Goal: Information Seeking & Learning: Find specific fact

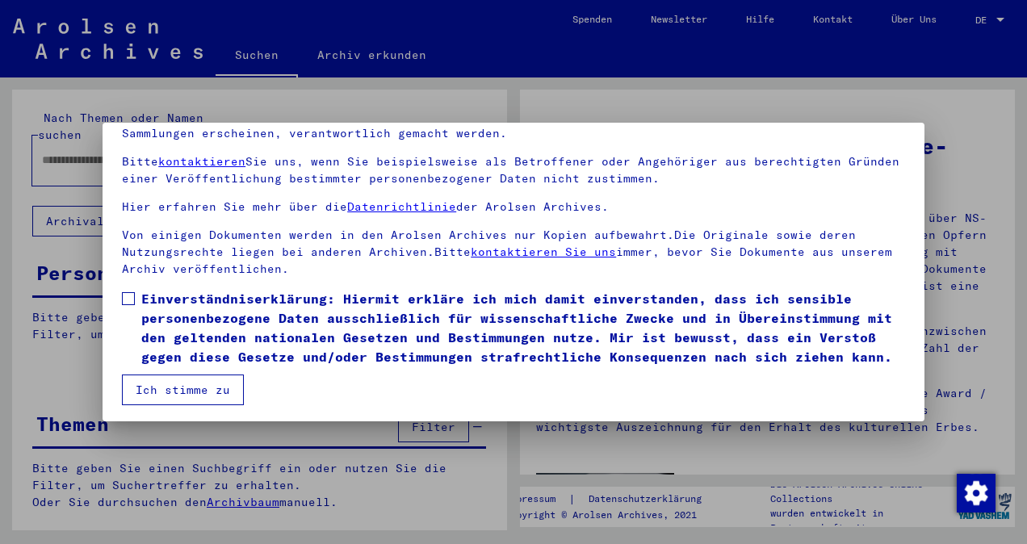
scroll to position [135, 0]
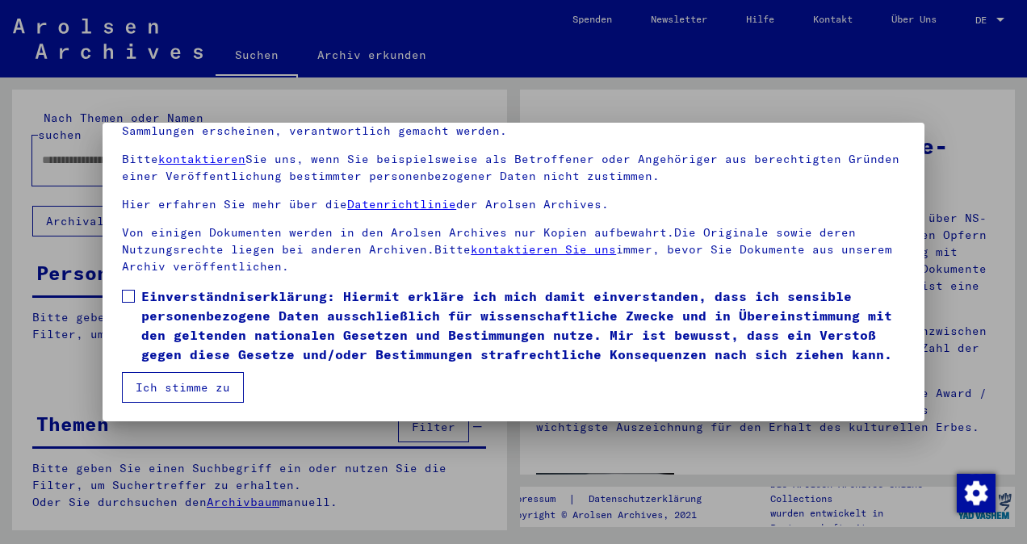
click at [127, 290] on span at bounding box center [128, 296] width 13 height 13
click at [216, 388] on button "Ich stimme zu" at bounding box center [183, 387] width 122 height 31
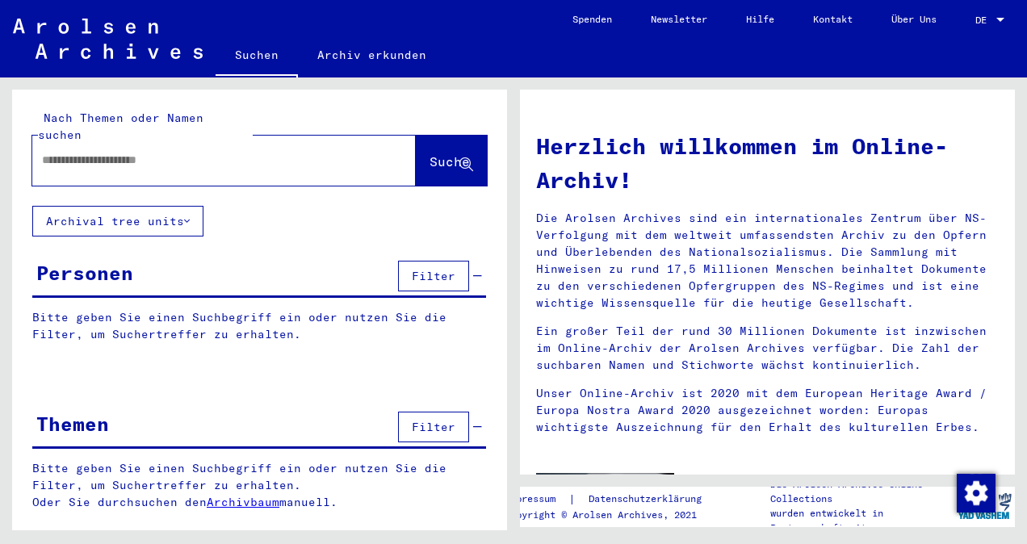
click at [168, 156] on div at bounding box center [199, 160] width 335 height 36
click at [195, 152] on input "text" at bounding box center [204, 160] width 325 height 17
type input "**********"
click at [434, 157] on button "Suche" at bounding box center [451, 161] width 71 height 50
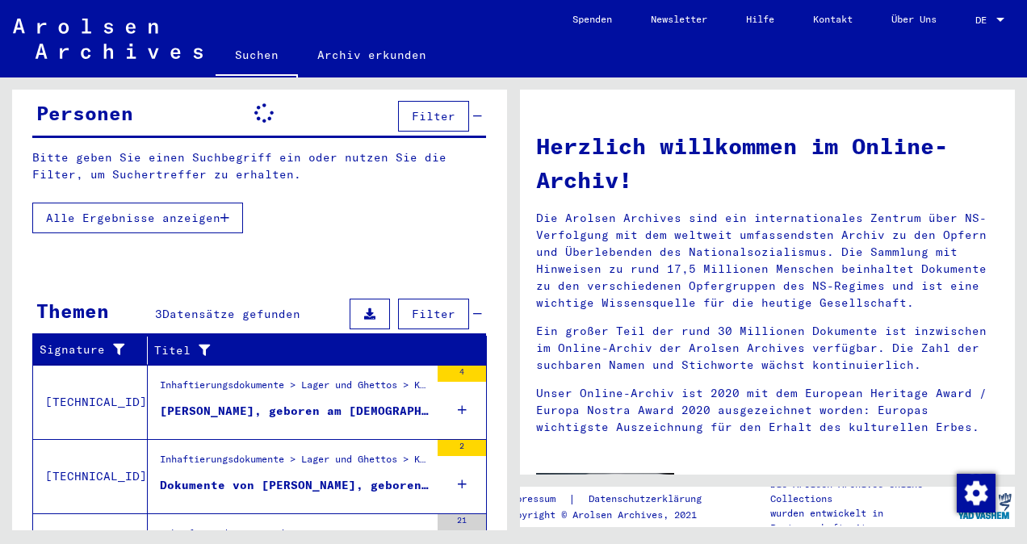
scroll to position [160, 0]
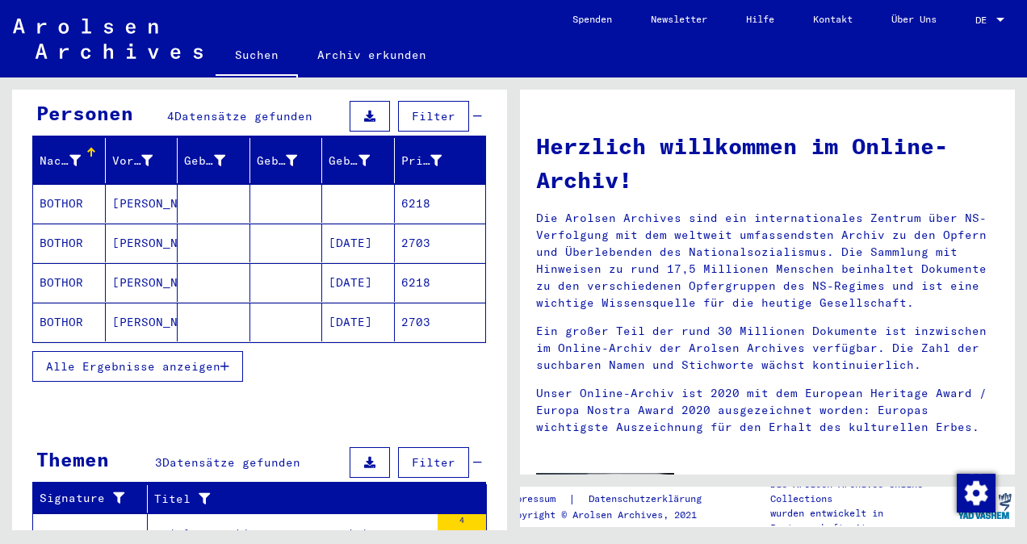
click at [54, 224] on mat-cell "BOTHOR" at bounding box center [69, 243] width 73 height 39
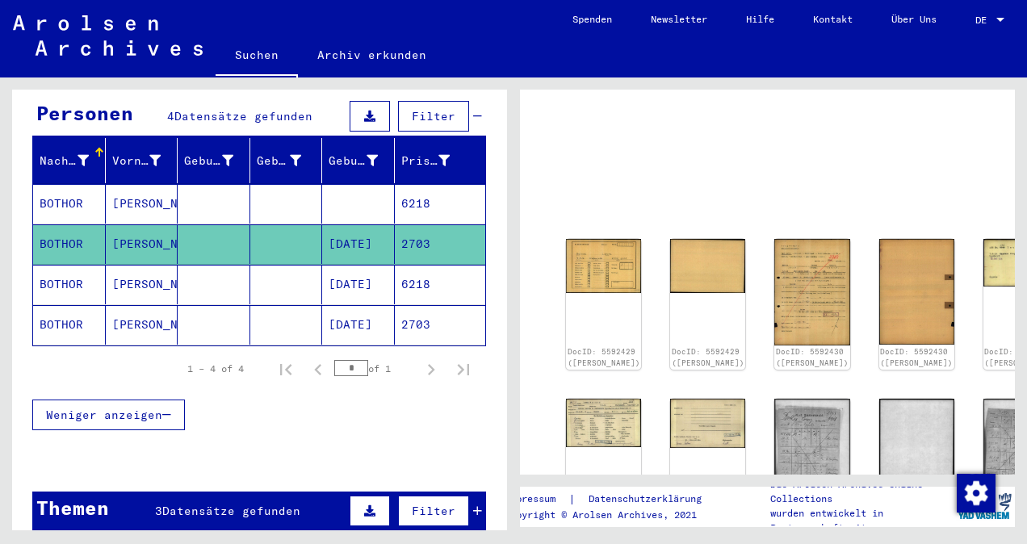
scroll to position [81, 0]
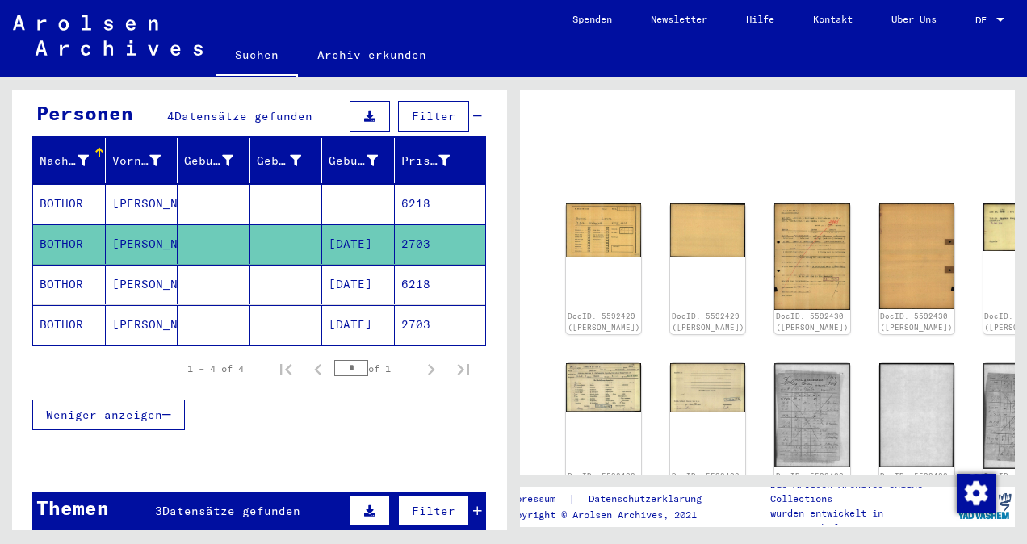
click at [125, 188] on mat-cell "[PERSON_NAME]" at bounding box center [142, 204] width 73 height 40
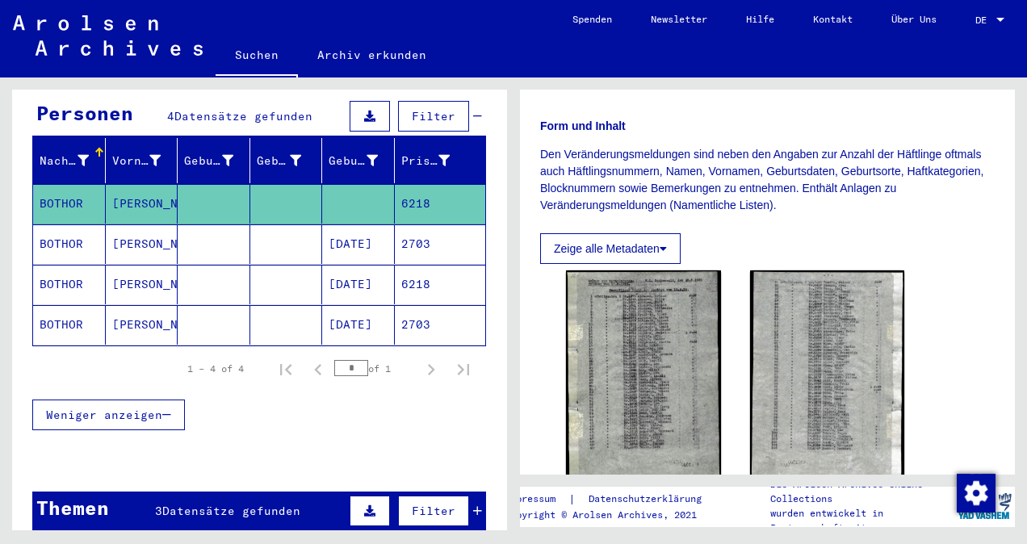
scroll to position [242, 0]
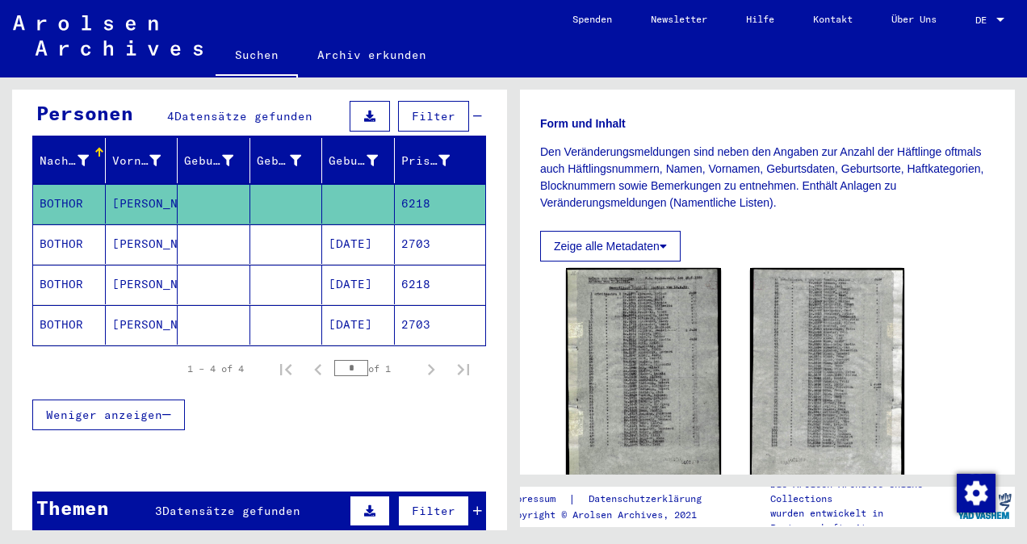
click at [110, 265] on mat-cell "[PERSON_NAME]" at bounding box center [142, 285] width 73 height 40
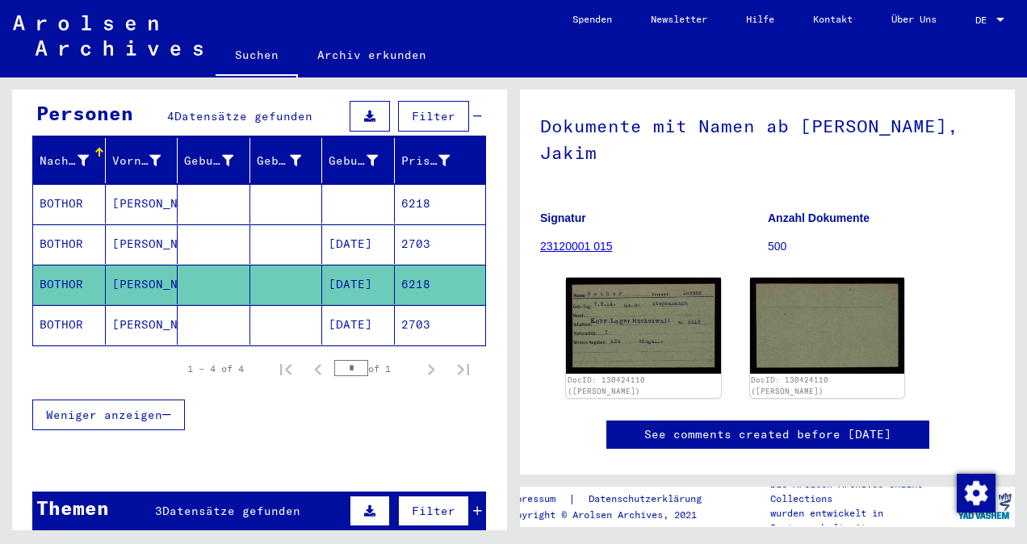
scroll to position [242, 0]
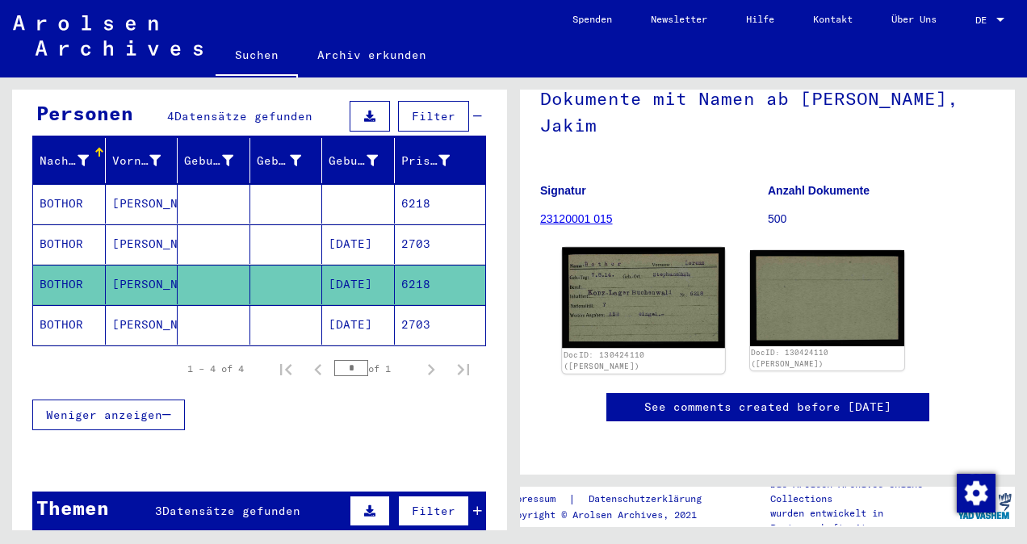
click at [662, 248] on img at bounding box center [643, 298] width 162 height 100
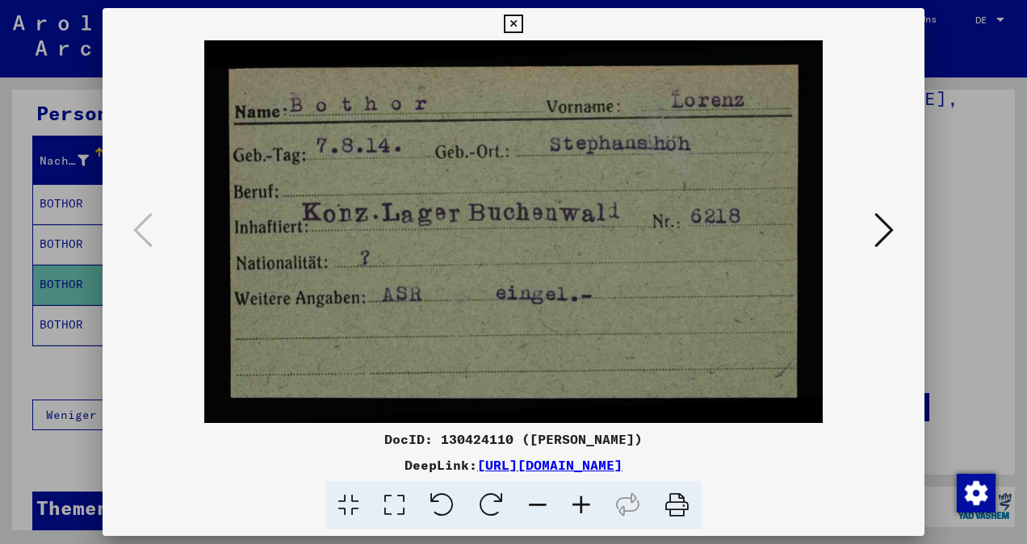
click at [890, 226] on icon at bounding box center [883, 230] width 19 height 39
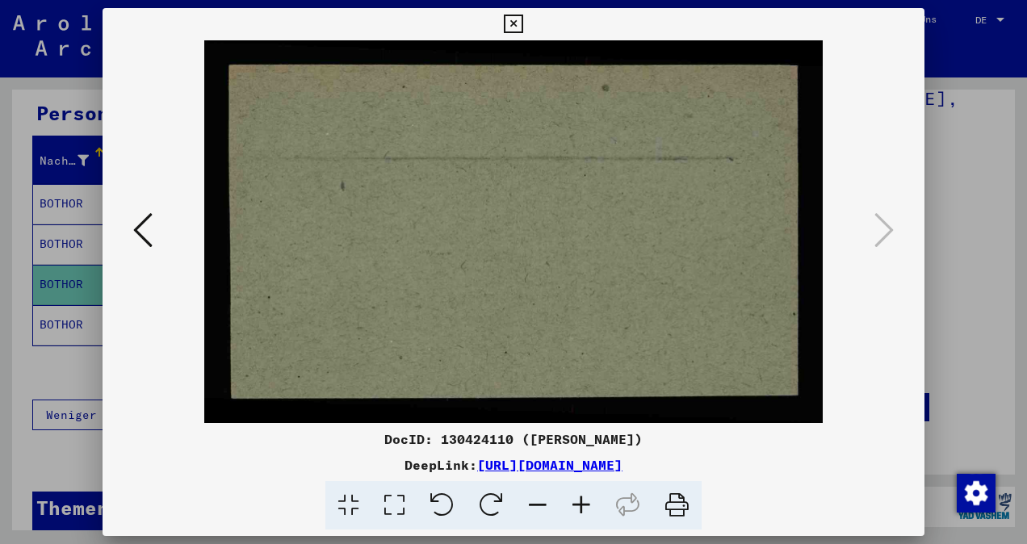
click at [524, 24] on button at bounding box center [513, 24] width 28 height 32
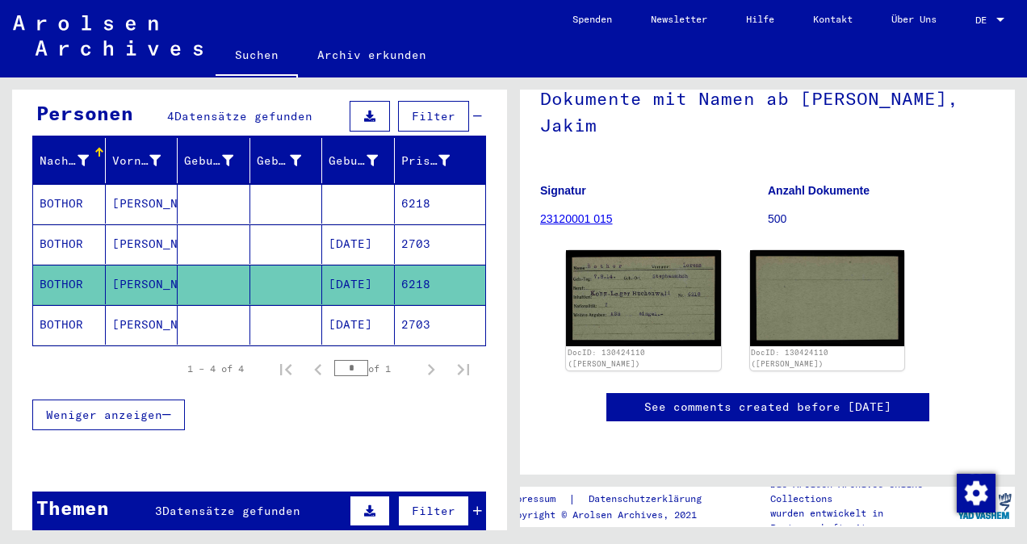
click at [63, 305] on mat-cell "BOTHOR" at bounding box center [69, 325] width 73 height 40
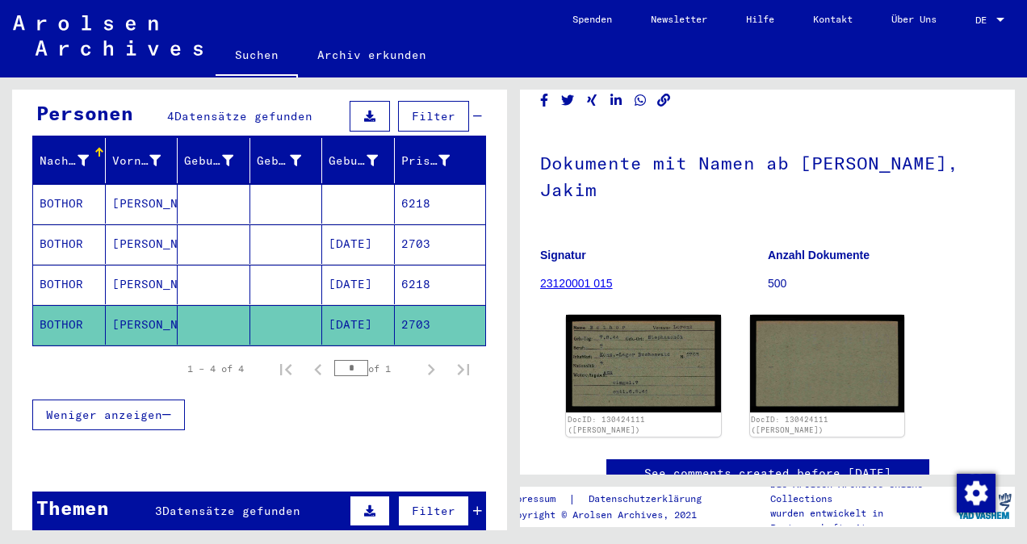
scroll to position [161, 0]
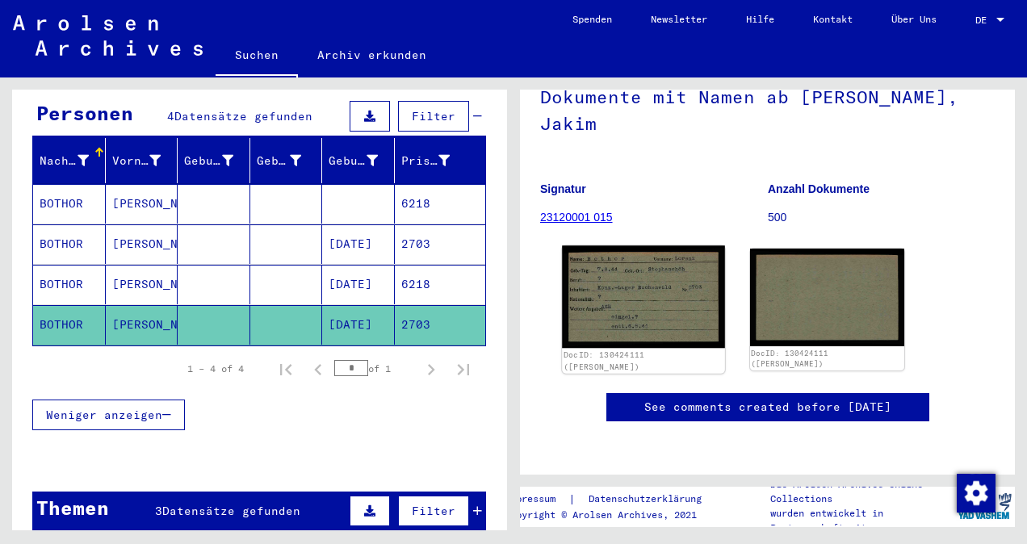
click at [668, 294] on img at bounding box center [643, 296] width 162 height 103
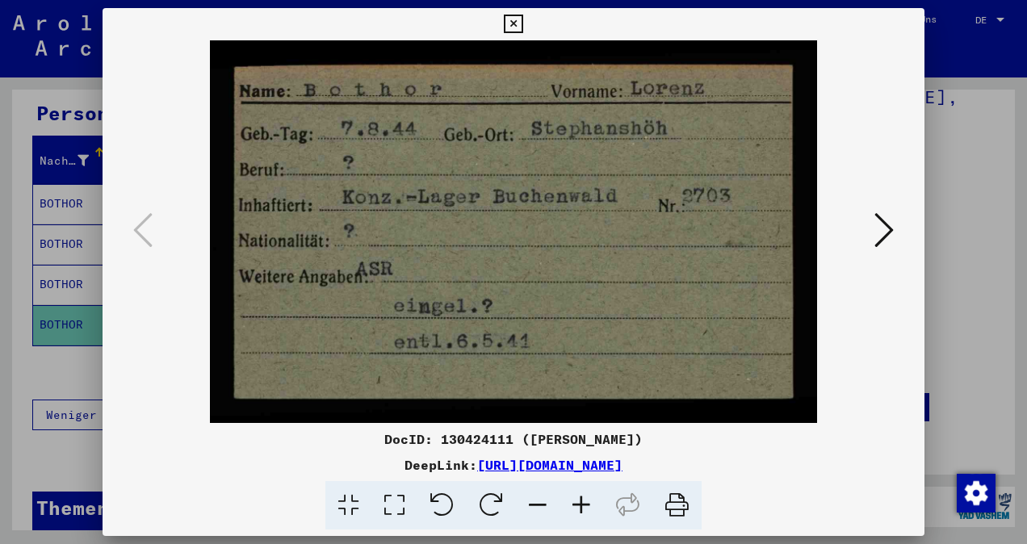
click at [517, 19] on icon at bounding box center [513, 24] width 19 height 19
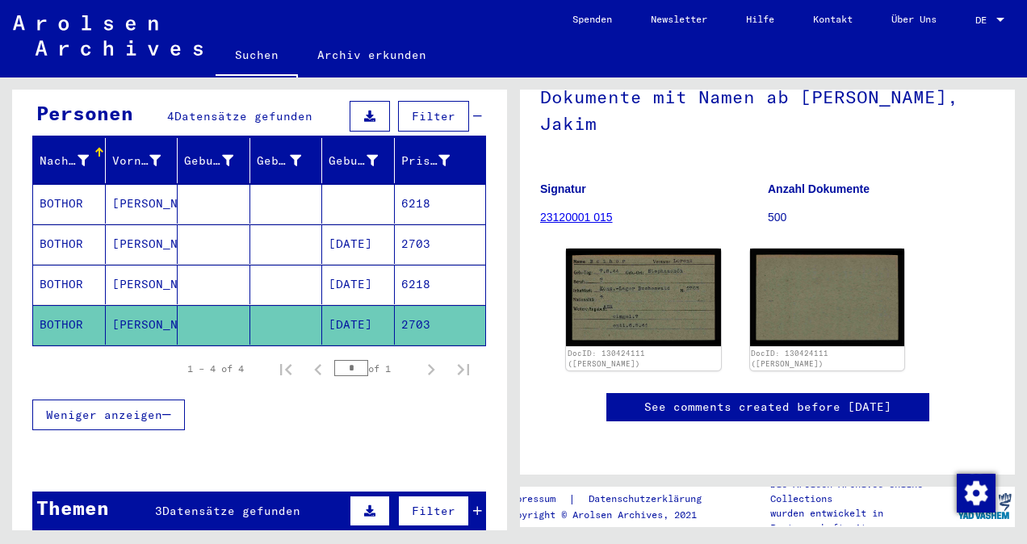
click at [70, 184] on mat-cell "BOTHOR" at bounding box center [69, 204] width 73 height 40
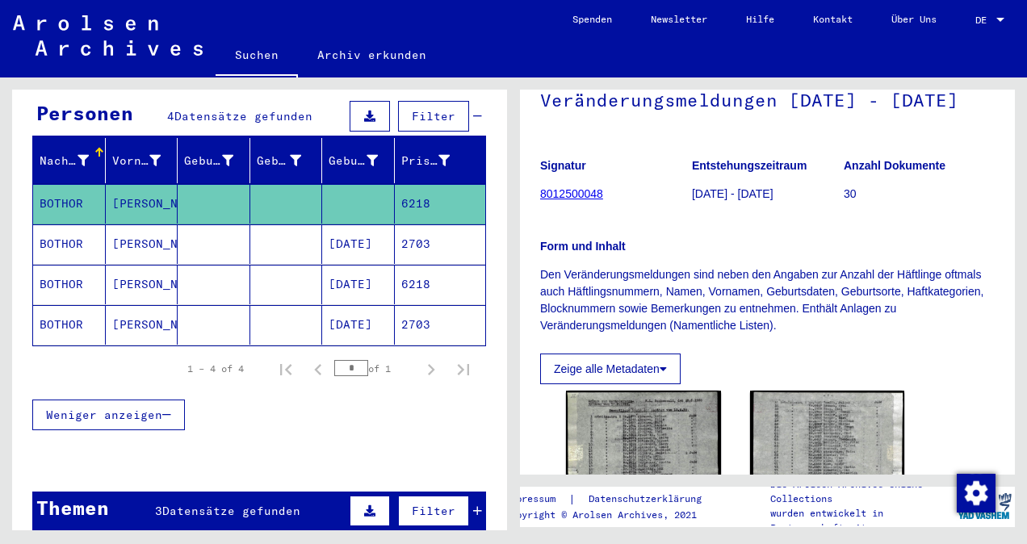
scroll to position [242, 0]
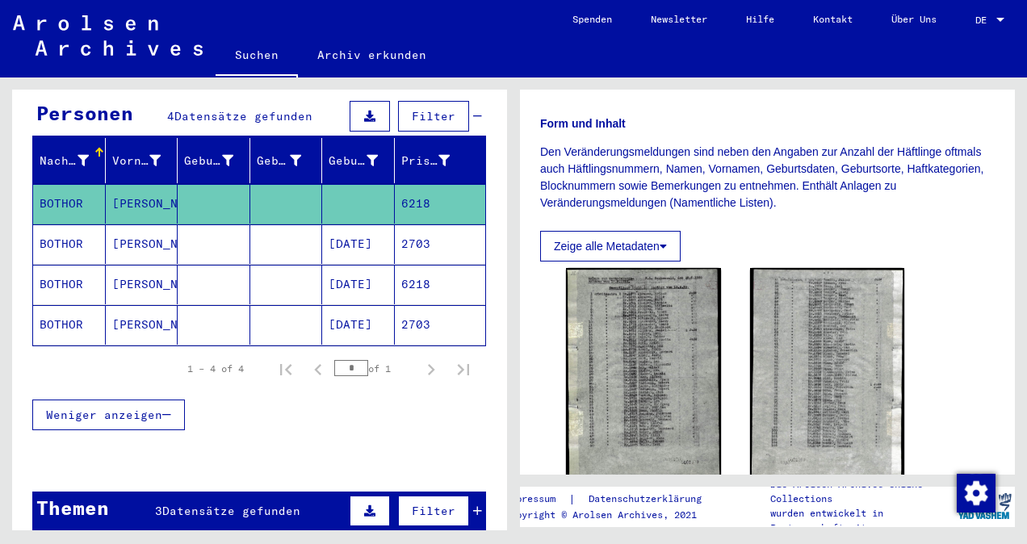
click at [73, 231] on mat-cell "BOTHOR" at bounding box center [69, 244] width 73 height 40
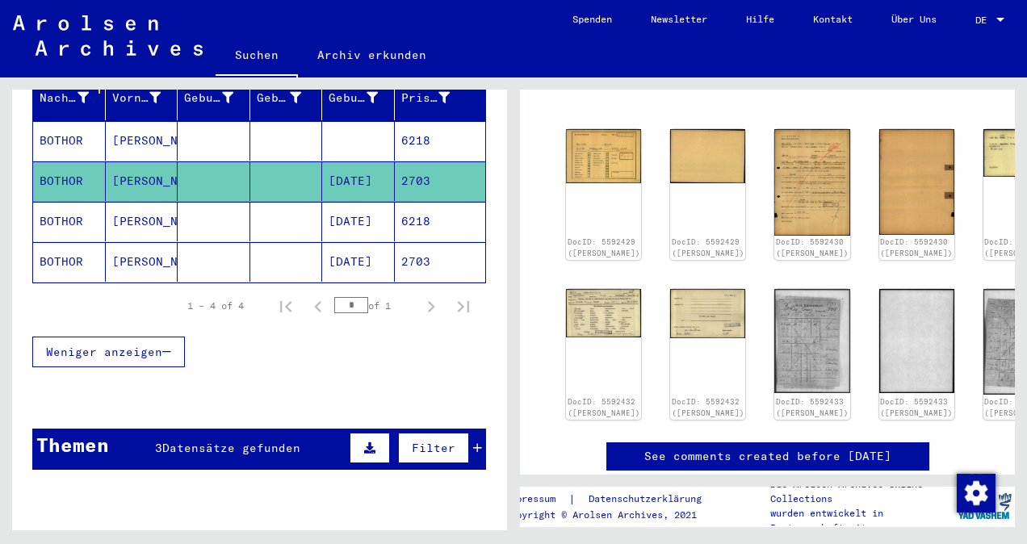
scroll to position [321, 0]
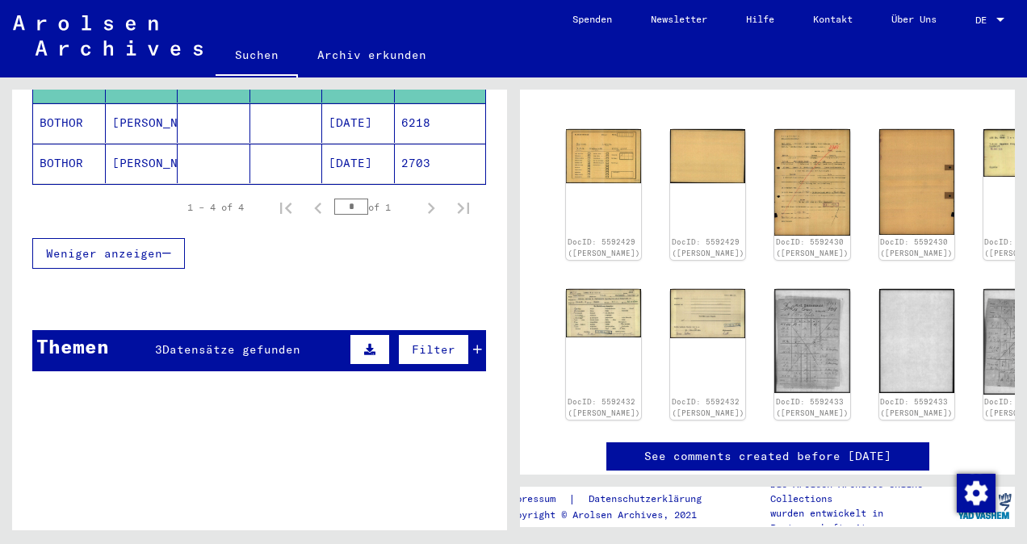
click at [242, 342] on span "Datensätze gefunden" at bounding box center [231, 349] width 138 height 15
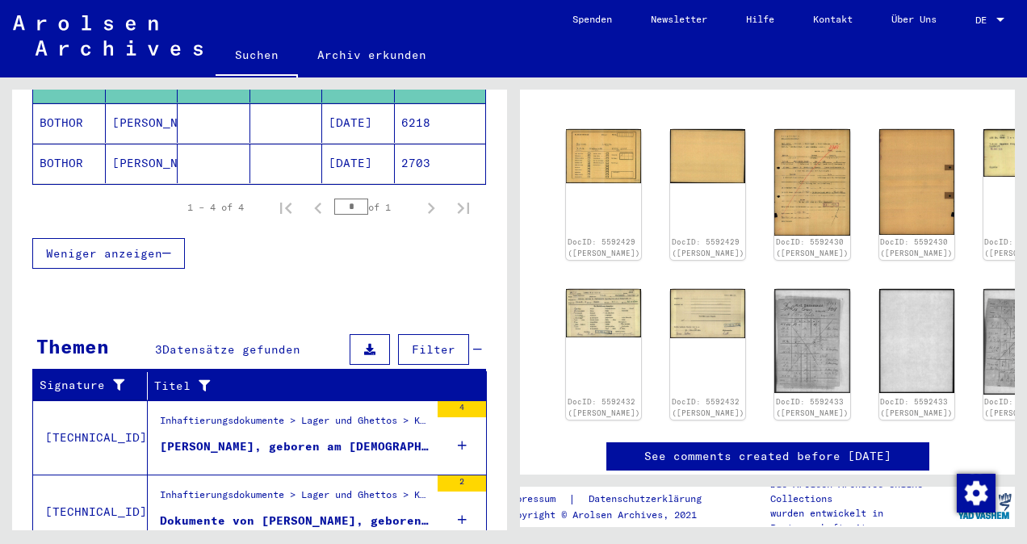
scroll to position [437, 0]
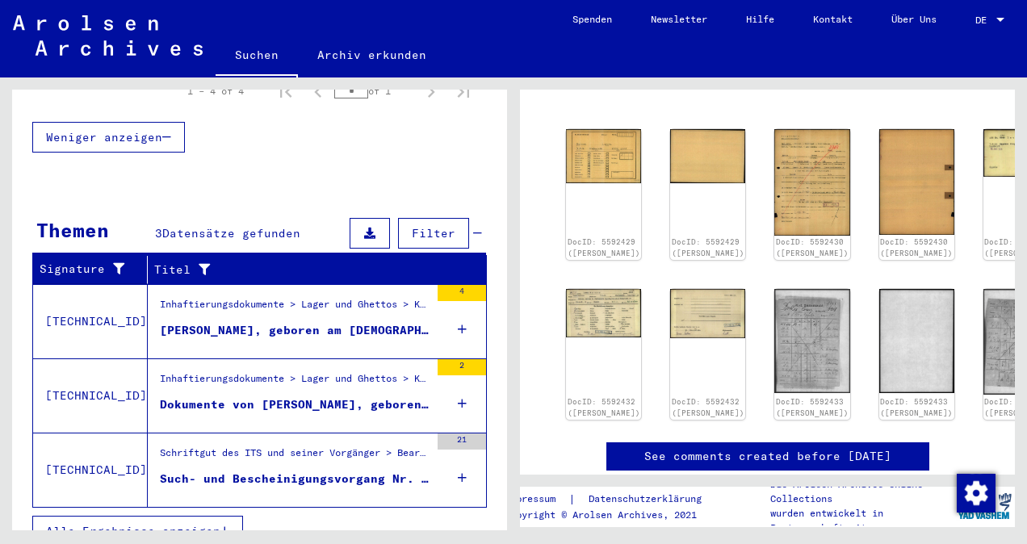
click at [342, 396] on div "Dokumente von [PERSON_NAME], geboren am [DEMOGRAPHIC_DATA]" at bounding box center [295, 404] width 270 height 17
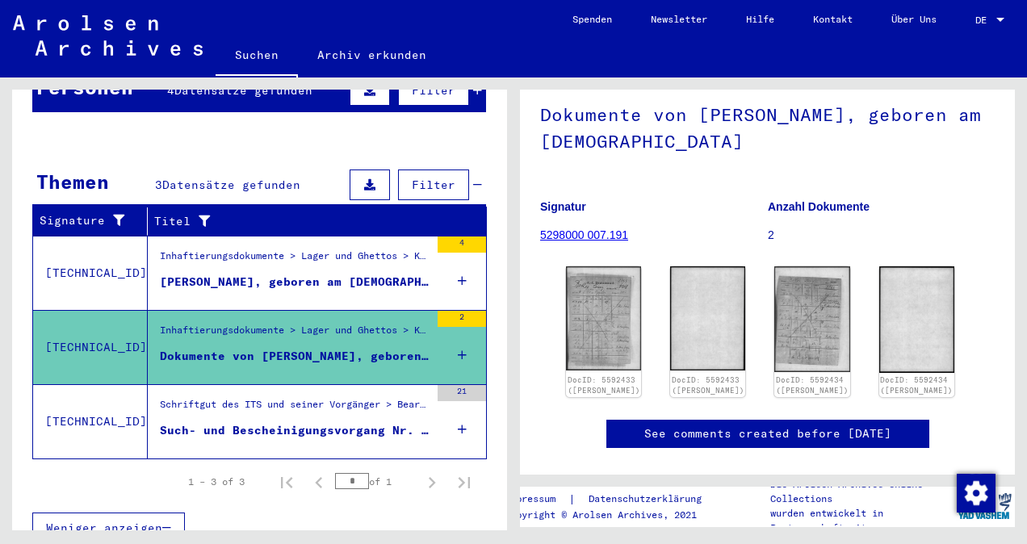
scroll to position [242, 0]
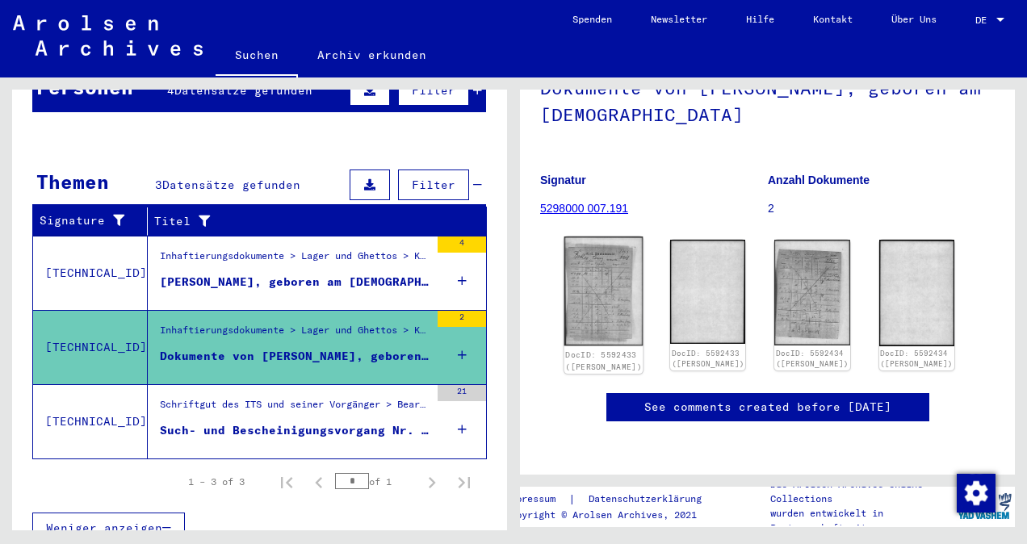
click at [624, 237] on img at bounding box center [603, 291] width 79 height 109
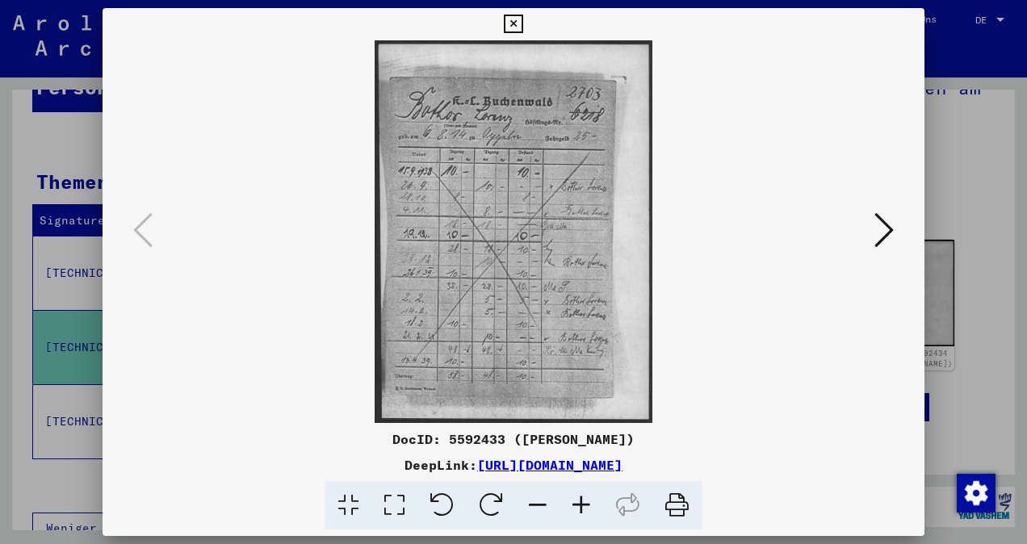
click at [515, 27] on icon at bounding box center [513, 24] width 19 height 19
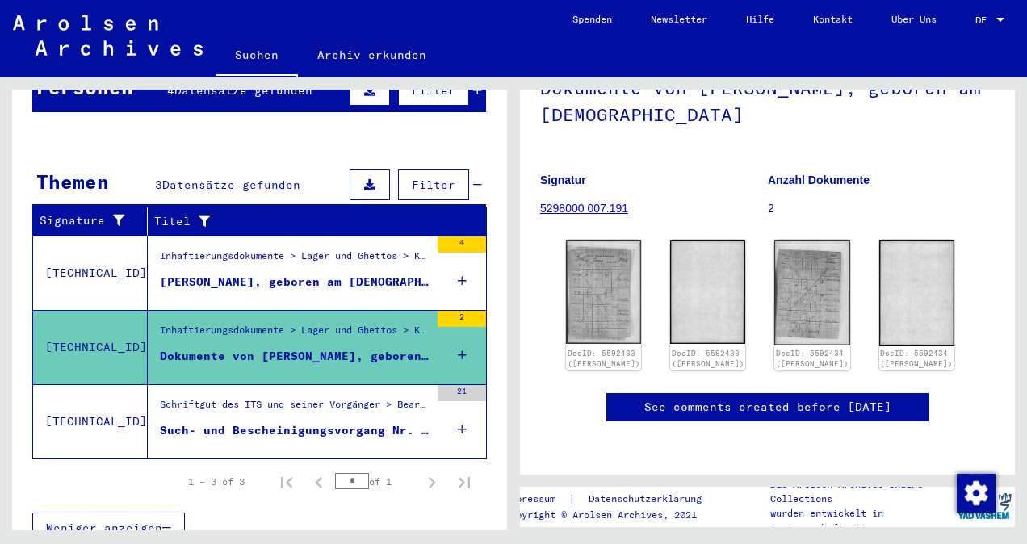
click at [216, 274] on div "[PERSON_NAME], geboren am [DEMOGRAPHIC_DATA]" at bounding box center [295, 282] width 270 height 17
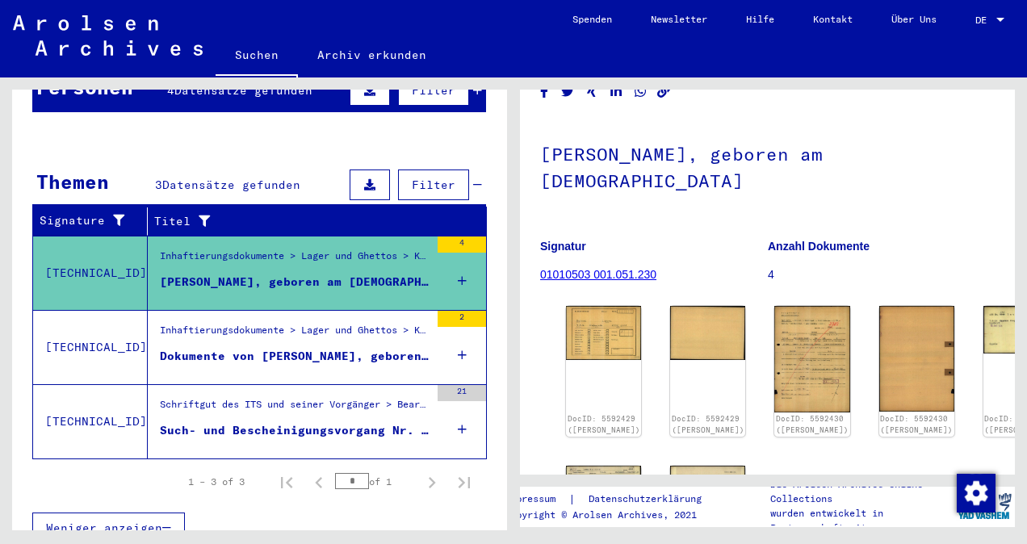
scroll to position [161, 0]
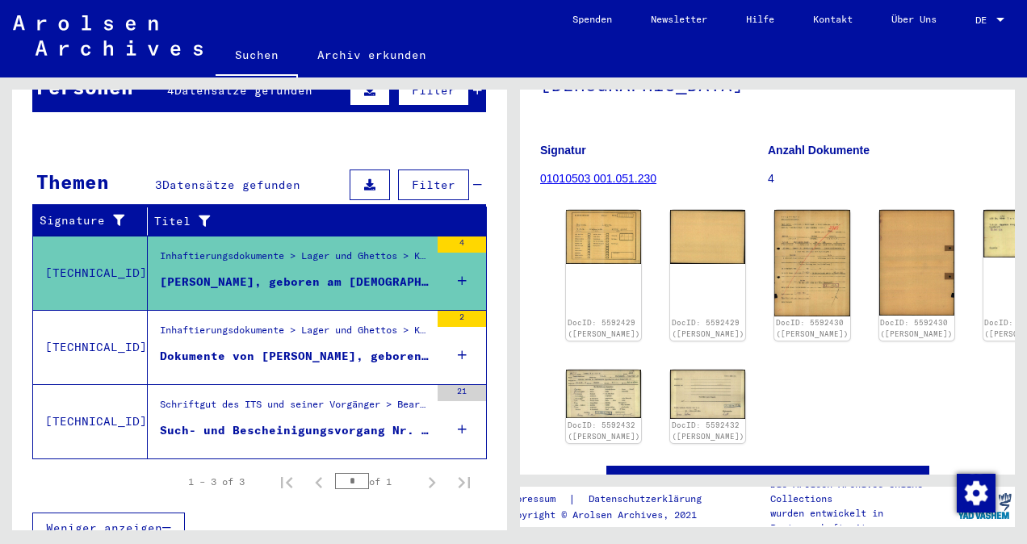
click at [199, 422] on div "Such- und Bescheinigungsvorgang Nr. 286.525 für [PERSON_NAME] geboren [DEMOGRAP…" at bounding box center [295, 430] width 270 height 17
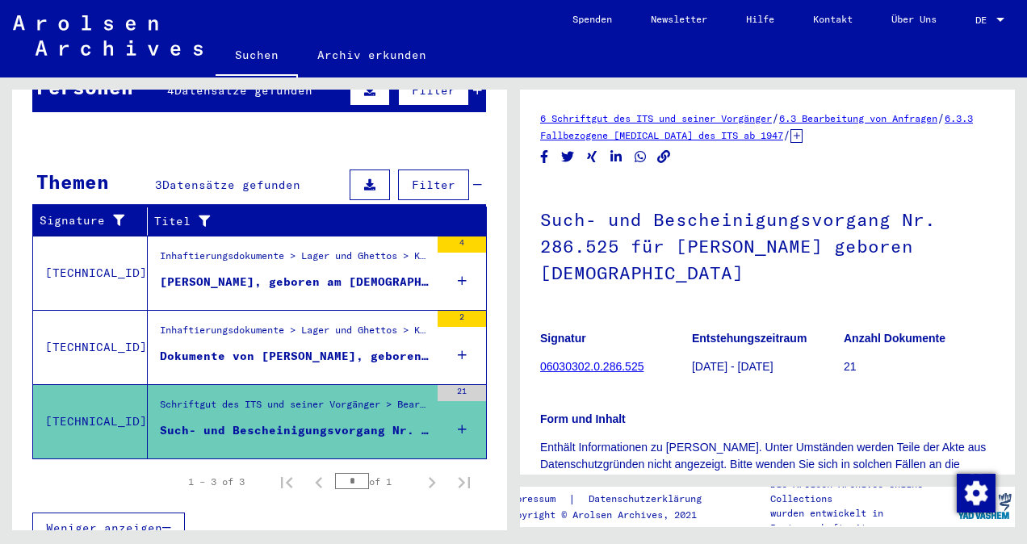
scroll to position [105, 0]
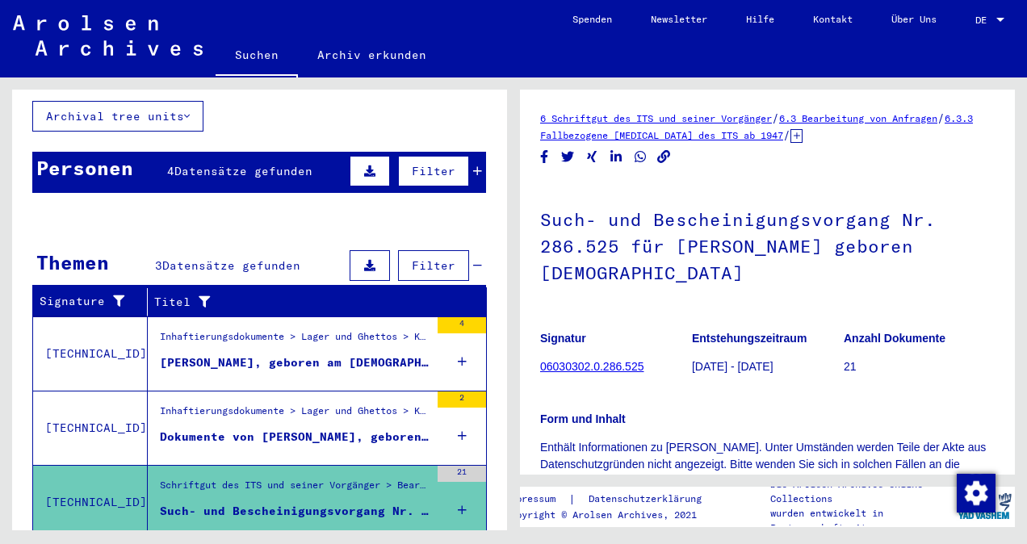
click at [352, 354] on div "[PERSON_NAME], geboren am [DEMOGRAPHIC_DATA]" at bounding box center [295, 362] width 270 height 17
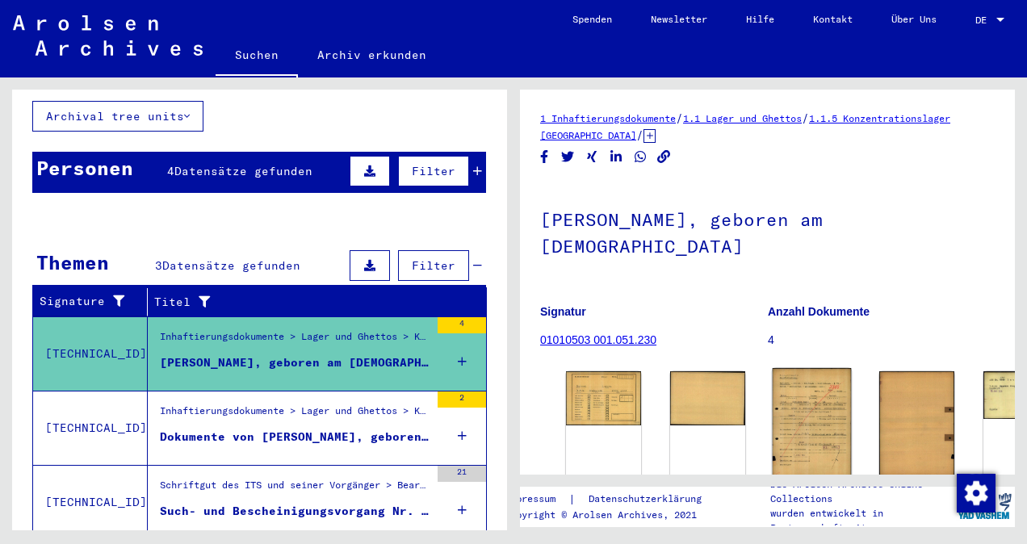
click at [772, 407] on img at bounding box center [811, 423] width 79 height 111
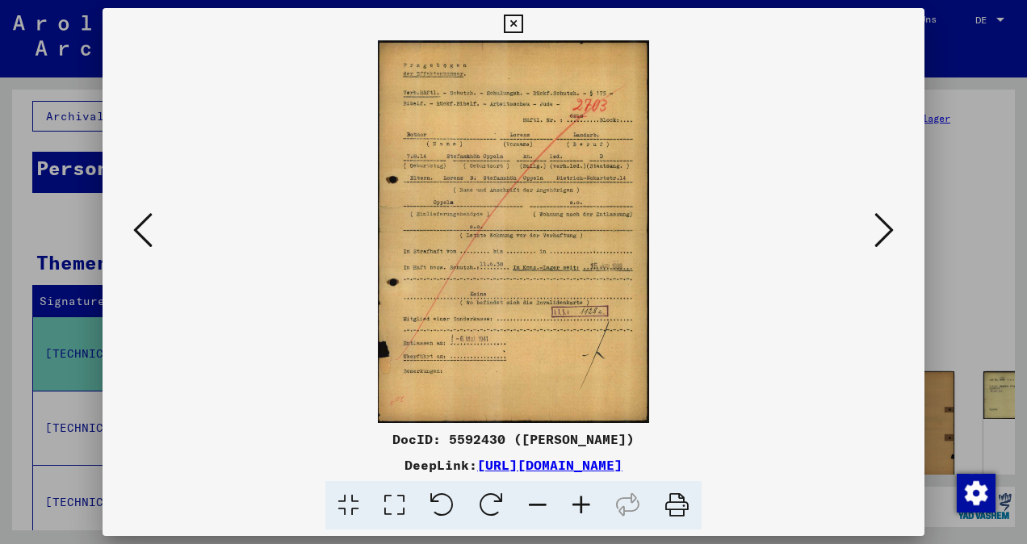
click at [588, 505] on icon at bounding box center [581, 505] width 44 height 49
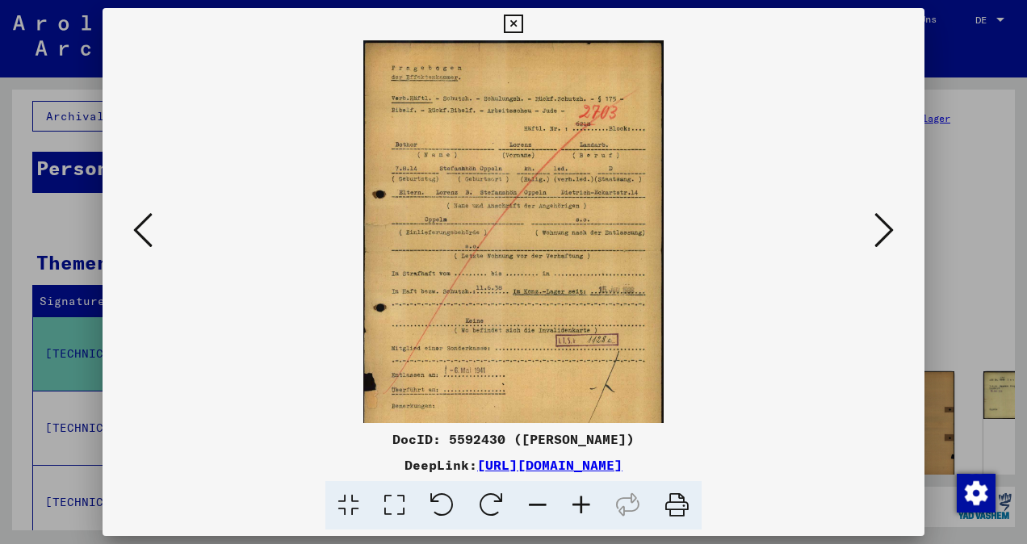
click at [588, 505] on icon at bounding box center [581, 505] width 44 height 49
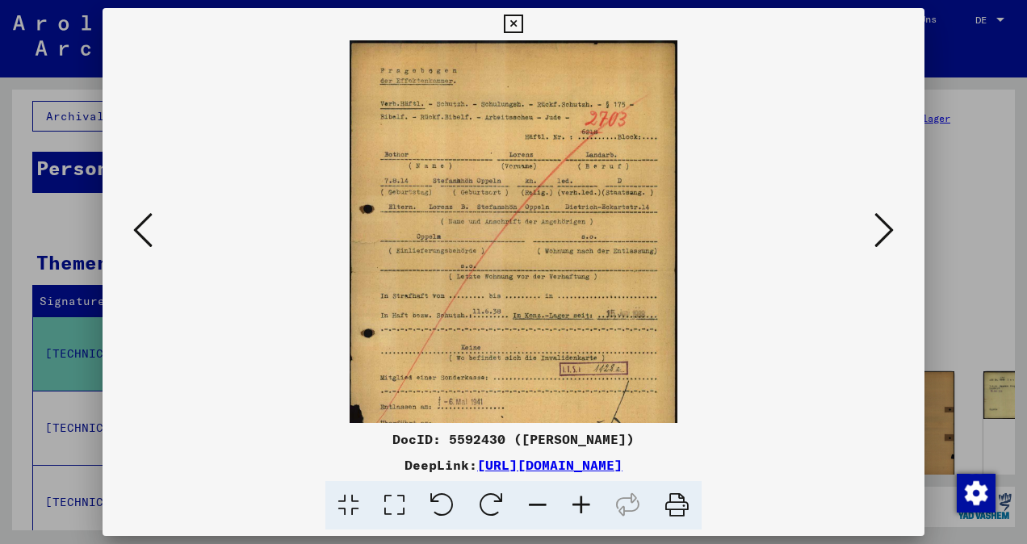
click at [588, 505] on icon at bounding box center [581, 505] width 44 height 49
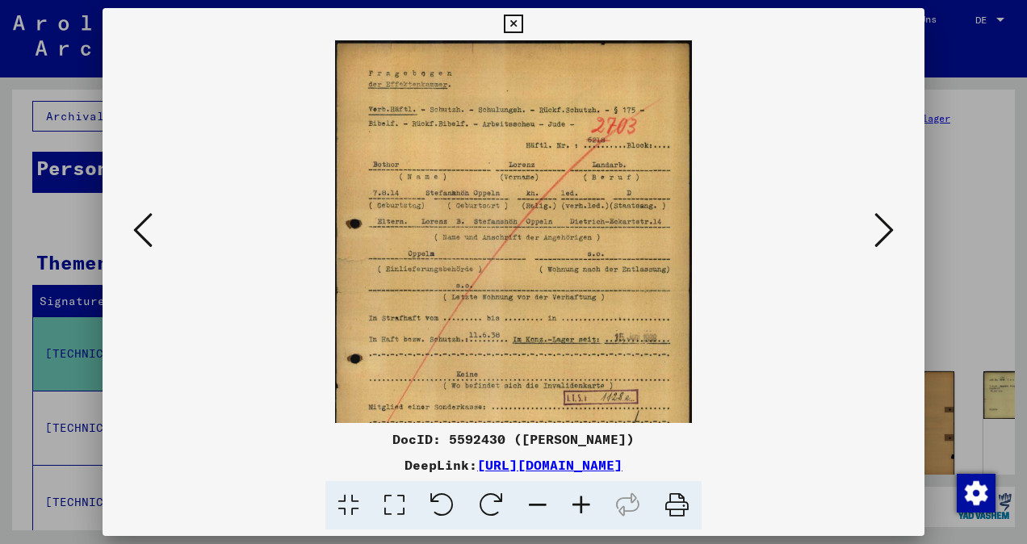
click at [588, 505] on icon at bounding box center [581, 505] width 44 height 49
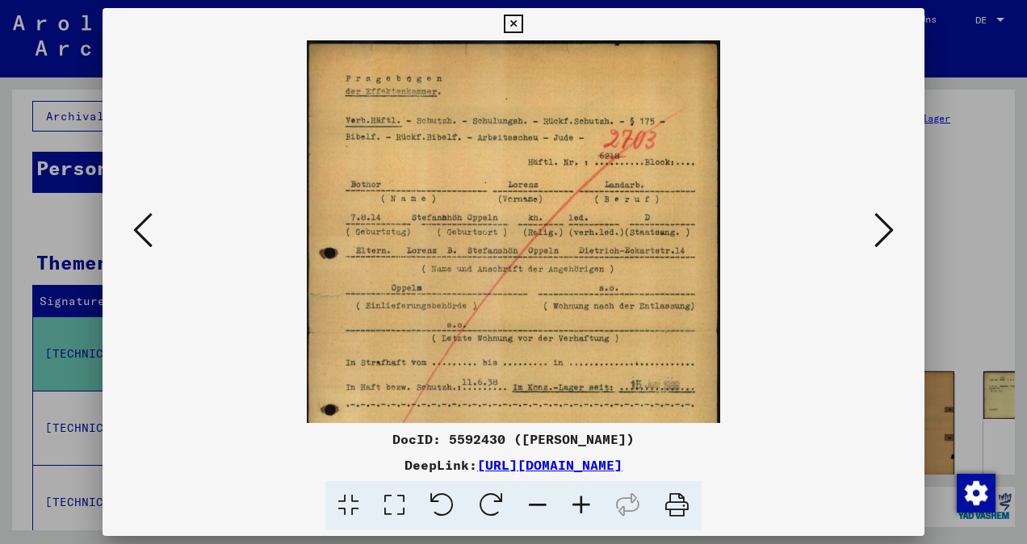
click at [588, 505] on icon at bounding box center [581, 505] width 44 height 49
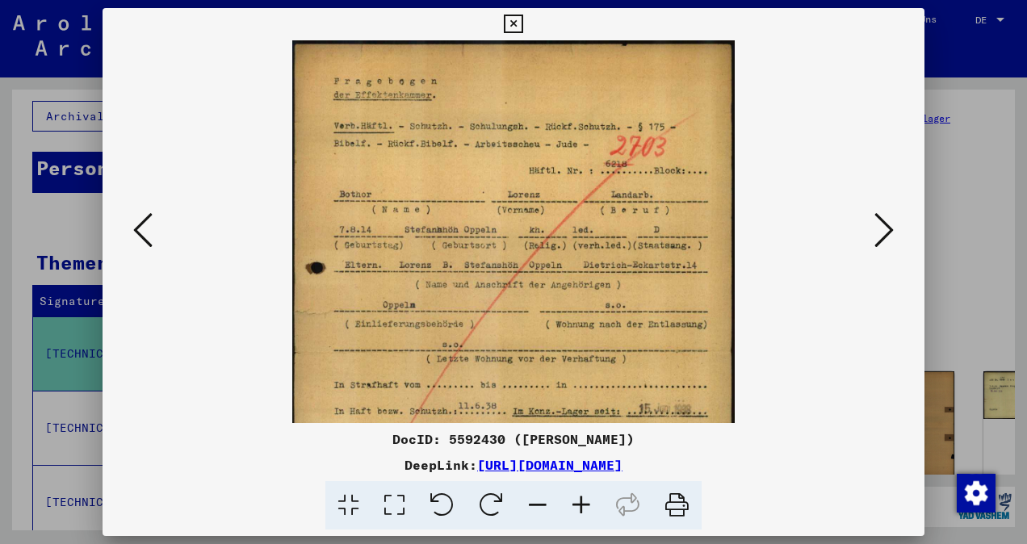
click at [588, 506] on icon at bounding box center [581, 505] width 44 height 49
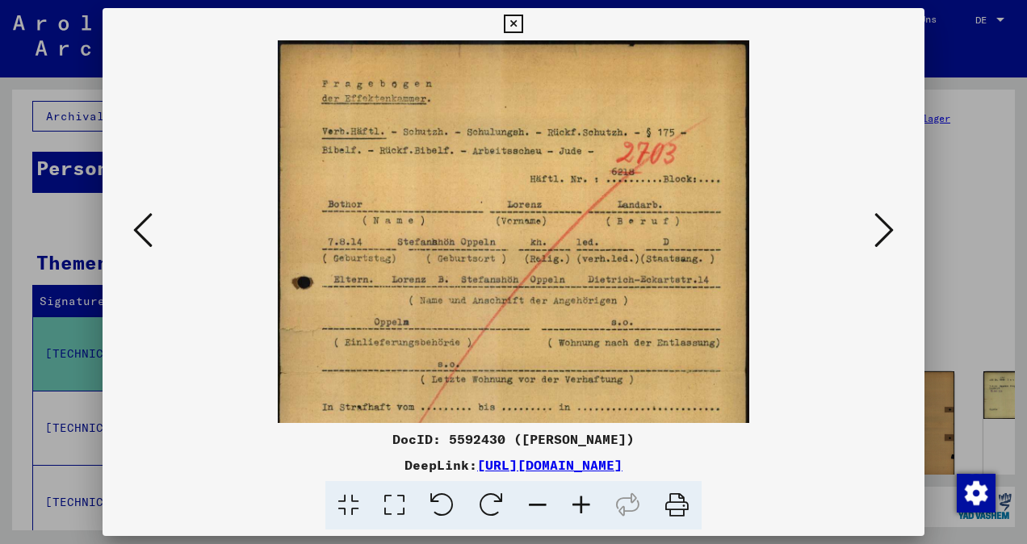
click at [588, 506] on icon at bounding box center [581, 505] width 44 height 49
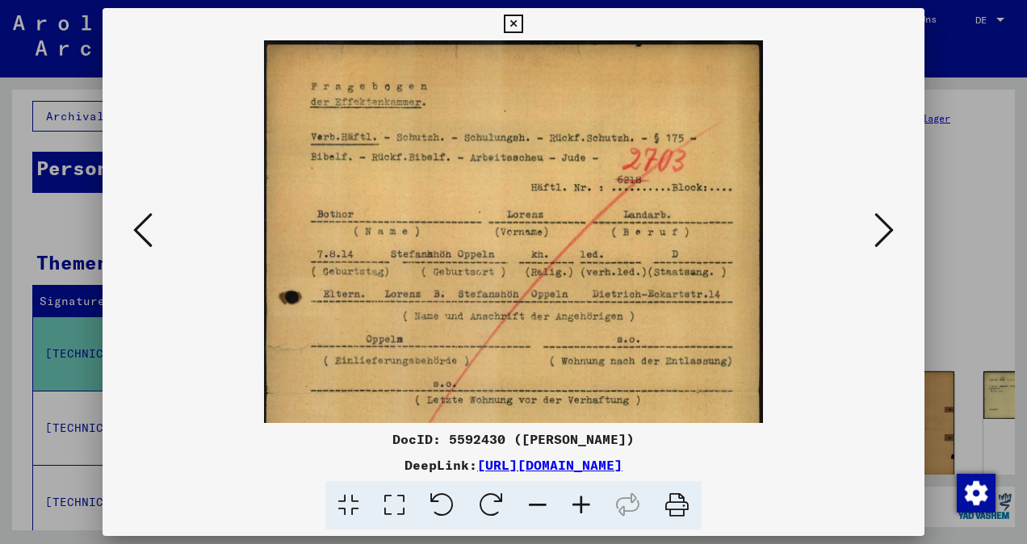
click at [585, 504] on icon at bounding box center [581, 505] width 44 height 49
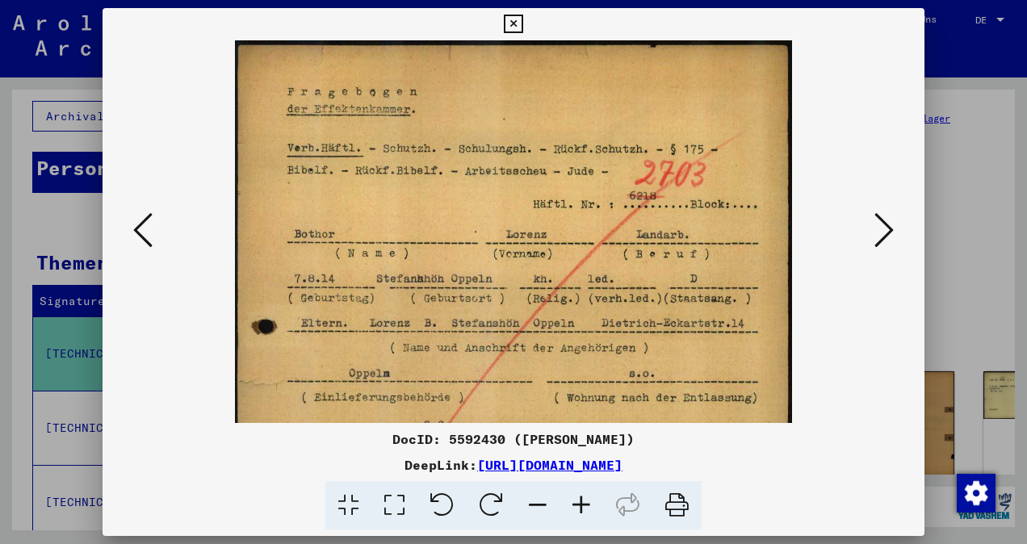
click at [584, 502] on icon at bounding box center [581, 505] width 44 height 49
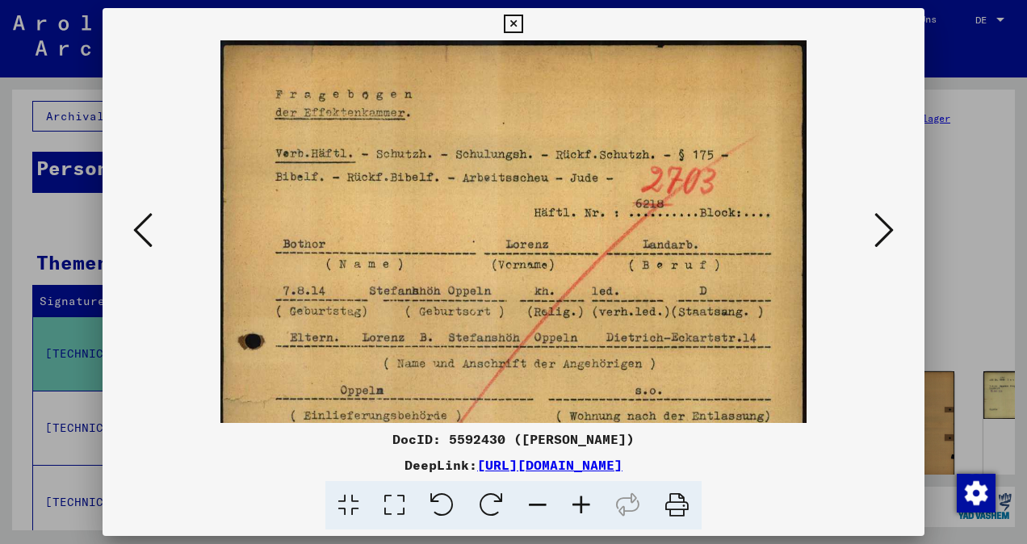
click at [584, 502] on icon at bounding box center [581, 505] width 44 height 49
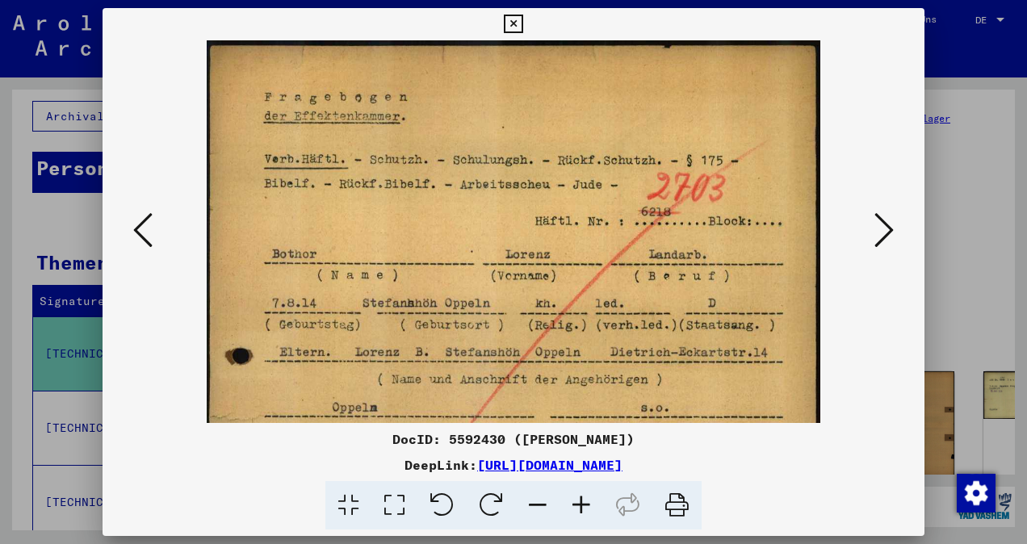
click at [584, 501] on icon at bounding box center [581, 505] width 44 height 49
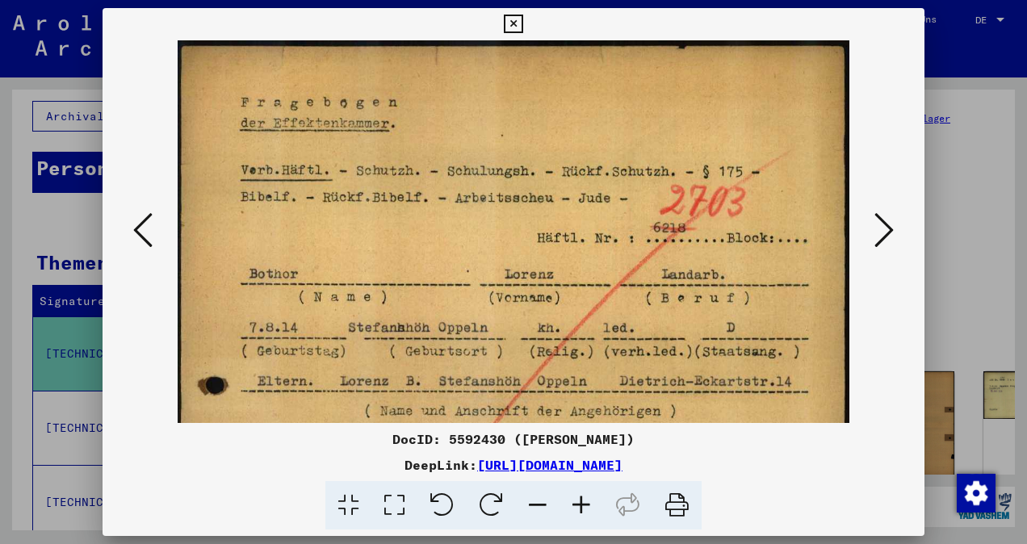
click at [584, 501] on icon at bounding box center [581, 505] width 44 height 49
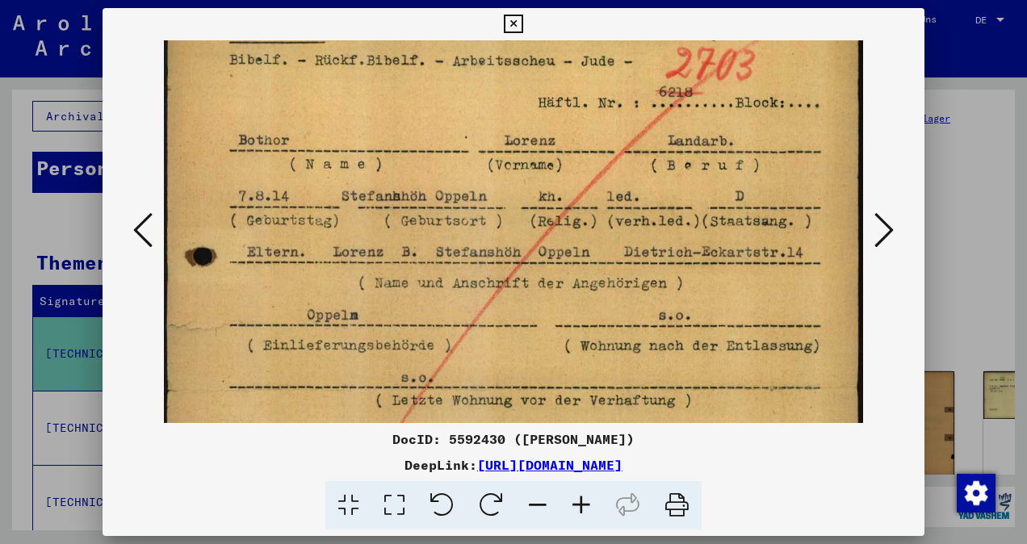
scroll to position [151, 0]
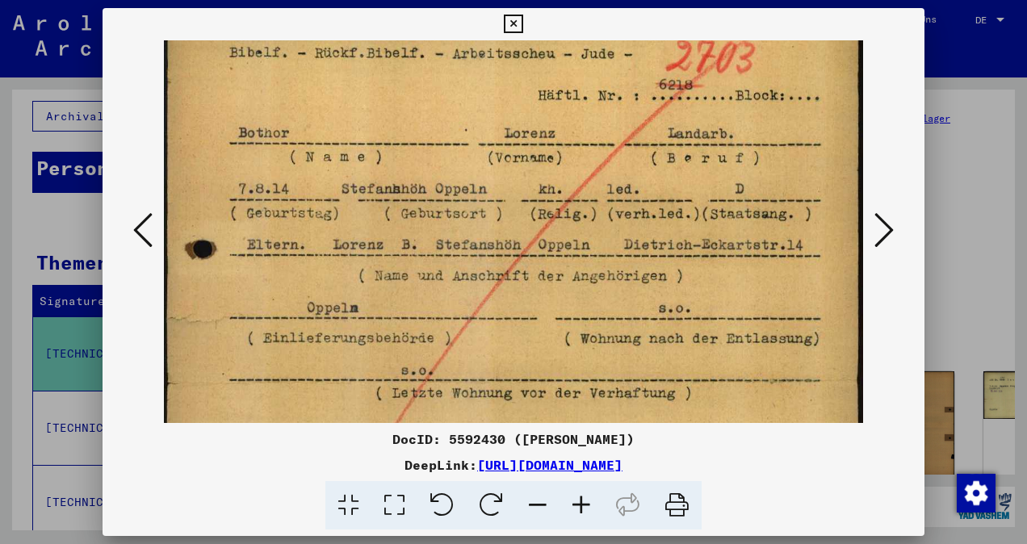
drag, startPoint x: 534, startPoint y: 316, endPoint x: 546, endPoint y: 167, distance: 149.0
click at [546, 167] on img at bounding box center [514, 383] width 700 height 988
